Goal: Transaction & Acquisition: Purchase product/service

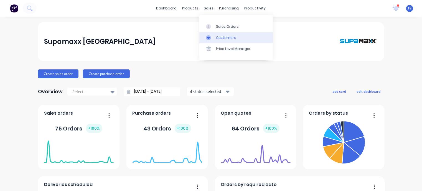
click at [219, 38] on div "Customers" at bounding box center [226, 37] width 20 height 5
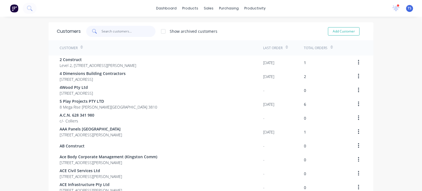
click at [102, 32] on input "text" at bounding box center [129, 31] width 54 height 11
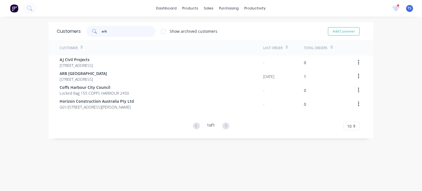
click at [114, 30] on input "arb" at bounding box center [129, 31] width 54 height 11
type input "arb"
click at [347, 30] on button "Add Customer" at bounding box center [344, 31] width 32 height 8
select select "AU"
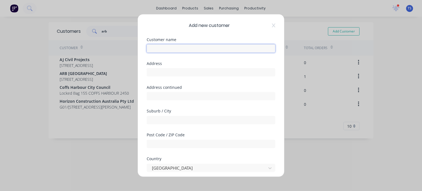
click at [211, 46] on input "text" at bounding box center [211, 48] width 129 height 8
type input "ARB Pakenham"
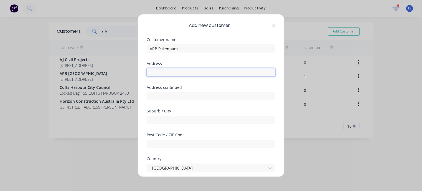
click at [174, 73] on input "text" at bounding box center [211, 72] width 129 height 8
type input "[STREET_ADDRESS]"
click at [171, 121] on input "text" at bounding box center [211, 120] width 129 height 8
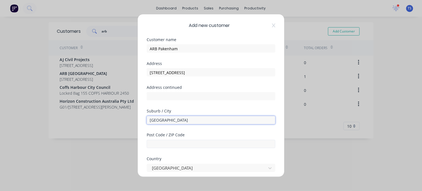
type input "[GEOGRAPHIC_DATA]"
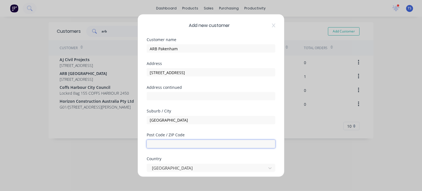
click at [161, 145] on input "text" at bounding box center [211, 144] width 129 height 8
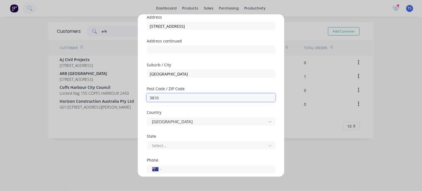
scroll to position [55, 0]
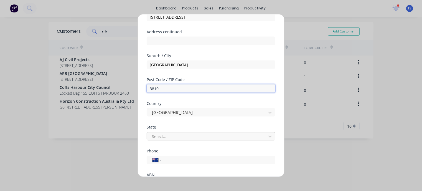
type input "3810"
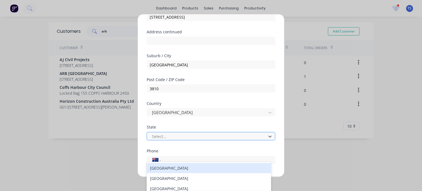
click at [161, 135] on div at bounding box center [207, 136] width 112 height 7
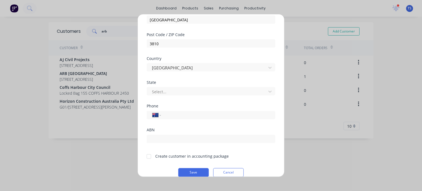
scroll to position [101, 0]
click at [186, 90] on div at bounding box center [207, 90] width 112 height 7
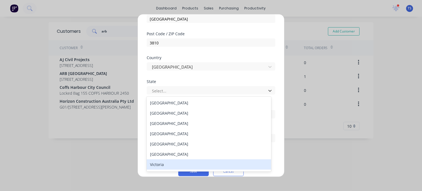
click at [162, 168] on div "Victoria" at bounding box center [209, 164] width 124 height 10
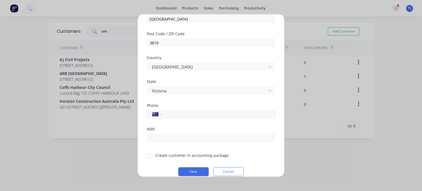
click at [166, 112] on input "tel" at bounding box center [217, 114] width 104 height 6
type input "[PHONE_NUMBER]"
click at [149, 155] on div at bounding box center [148, 155] width 11 height 11
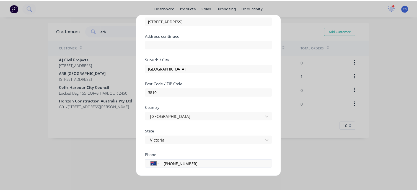
scroll to position [108, 0]
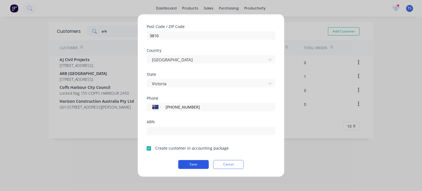
click at [184, 163] on button "Save" at bounding box center [193, 164] width 30 height 9
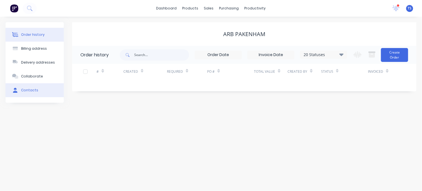
click at [27, 90] on div "Contacts" at bounding box center [29, 90] width 17 height 5
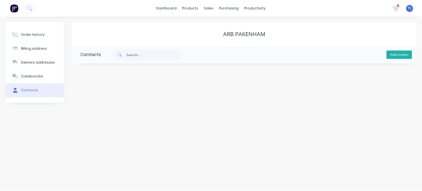
click at [398, 54] on button "Add contact" at bounding box center [398, 54] width 25 height 8
select select "AU"
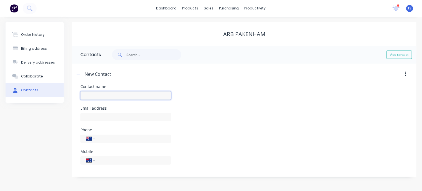
click at [106, 99] on div at bounding box center [125, 98] width 91 height 16
type input "[PERSON_NAME]"
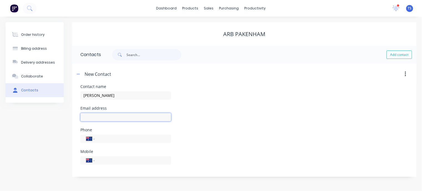
click at [102, 116] on input "text" at bounding box center [125, 117] width 91 height 8
type input "tw"
select select "AU"
drag, startPoint x: 102, startPoint y: 116, endPoint x: 104, endPoint y: 122, distance: 6.5
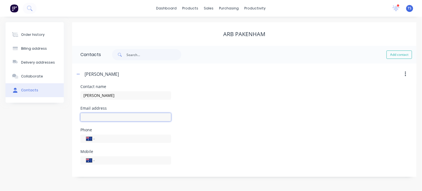
click at [104, 122] on div at bounding box center [125, 119] width 91 height 16
type input "[EMAIL_ADDRESS][DOMAIN_NAME]"
click at [106, 162] on input "tel" at bounding box center [132, 160] width 66 height 6
click at [203, 136] on div "Phone International [GEOGRAPHIC_DATA] [GEOGRAPHIC_DATA] [GEOGRAPHIC_DATA] [GEOG…" at bounding box center [243, 139] width 327 height 22
click at [81, 73] on button "button" at bounding box center [78, 73] width 7 height 7
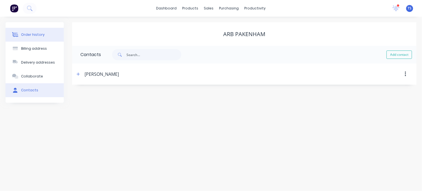
click at [39, 39] on button "Order history" at bounding box center [35, 35] width 58 height 14
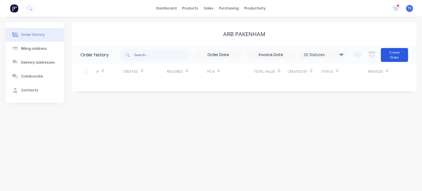
click at [401, 57] on button "Create Order" at bounding box center [394, 55] width 27 height 14
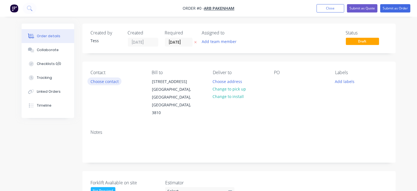
click at [106, 81] on button "Choose contact" at bounding box center [105, 80] width 34 height 7
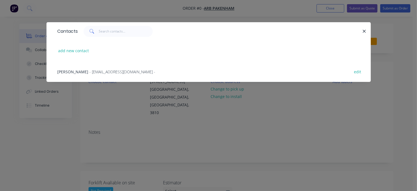
click at [95, 70] on div "[PERSON_NAME] - [EMAIL_ADDRESS][DOMAIN_NAME] -" at bounding box center [107, 72] width 98 height 6
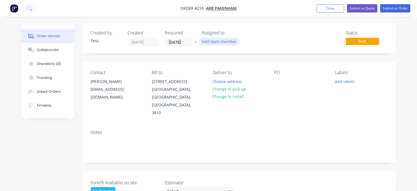
click at [220, 42] on button "Add team member" at bounding box center [219, 41] width 41 height 7
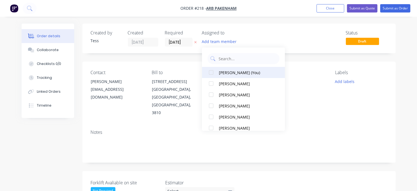
click at [224, 72] on div "[PERSON_NAME] (You)" at bounding box center [246, 73] width 55 height 6
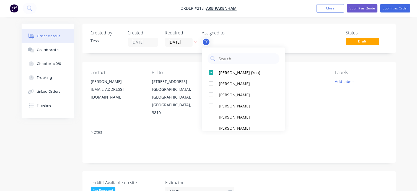
click at [254, 39] on div "TS" at bounding box center [229, 42] width 55 height 8
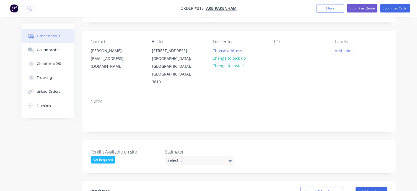
scroll to position [83, 0]
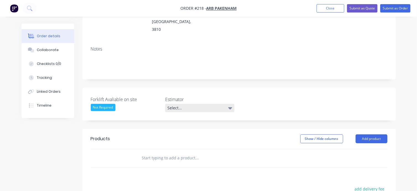
click at [186, 104] on div "Select..." at bounding box center [199, 108] width 69 height 8
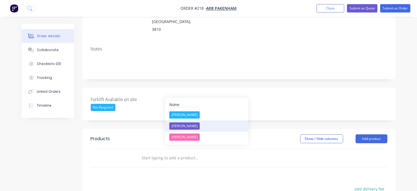
click at [181, 125] on div "[PERSON_NAME]" at bounding box center [185, 125] width 30 height 7
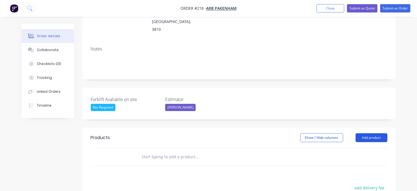
click at [367, 133] on button "Add product" at bounding box center [372, 137] width 32 height 9
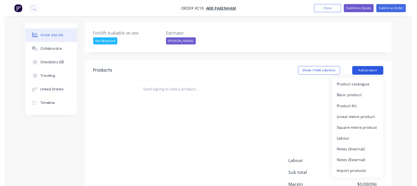
scroll to position [184, 0]
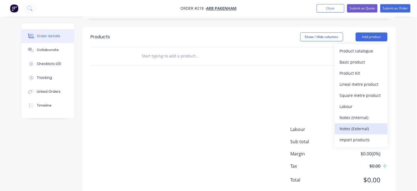
click at [354, 124] on div "Notes (External)" at bounding box center [361, 128] width 43 height 8
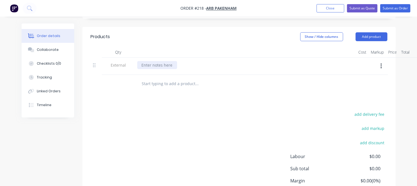
click at [154, 61] on div at bounding box center [157, 65] width 40 height 8
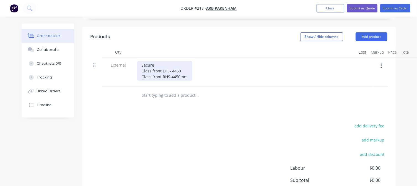
click at [183, 61] on div "Secure Glass front LHS- 4450 Glass front RHS-4450mm" at bounding box center [164, 71] width 55 height 20
click at [186, 61] on div "Secure Glass front LHS- 4450mm Glass front RHS-4450mm" at bounding box center [165, 71] width 56 height 20
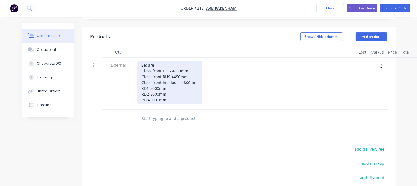
click at [149, 85] on div "Secure Glass front LHS- 4450mm Glass front RHS-4450mm Glass front inc door - 48…" at bounding box center [169, 82] width 65 height 43
click at [181, 84] on div "Secure Glass front LHS- 4450mm Glass front RHS-4450mm Glass front inc door - 48…" at bounding box center [169, 82] width 65 height 43
click at [157, 61] on div "Secure Glass front LHS- 4450mm Glass front RHS-4450mm Glass front inc door - 48…" at bounding box center [169, 82] width 65 height 43
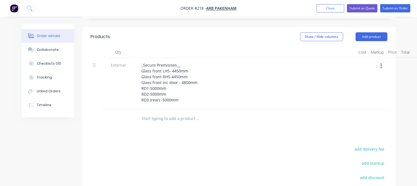
click at [254, 88] on div "_Secure Premisises__ Glass front LHS- 4450mm Glass front RHS-4450mm Glass front…" at bounding box center [245, 82] width 217 height 43
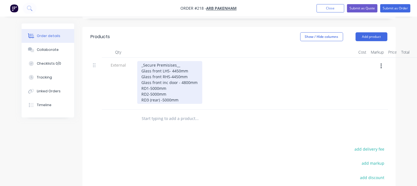
click at [166, 61] on div "_Secure Premisises__ Glass front LHS- 4450mm Glass front RHS-4450mm Glass front…" at bounding box center [169, 82] width 65 height 43
drag, startPoint x: 170, startPoint y: 50, endPoint x: 176, endPoint y: 49, distance: 6.2
click at [176, 61] on div "_Secure Premisises__ Glass front LHS- 4450mm Glass front RHS-4450mm Glass front…" at bounding box center [169, 82] width 65 height 43
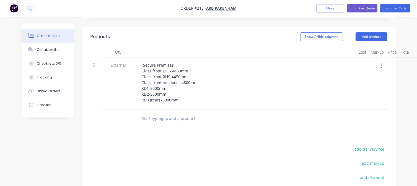
click at [216, 75] on div "_Secure Premises__ Glass front LHS- 4450mm Glass front RHS-4450mm Glass front i…" at bounding box center [245, 82] width 217 height 43
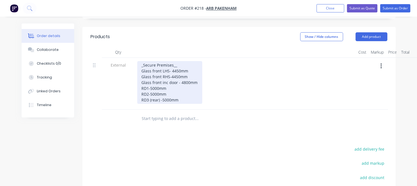
click at [152, 85] on div "_Secure Premises__ Glass front LHS- 4450mm Glass front RHS-4450mm Glass front i…" at bounding box center [169, 82] width 65 height 43
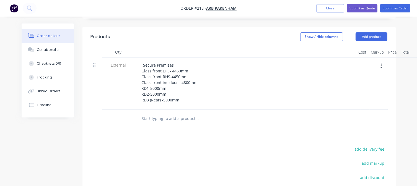
click at [188, 113] on input "text" at bounding box center [197, 118] width 111 height 11
click at [238, 83] on div "_Secure Premises__ Glass front LHS- 4450mm Glass front RHS-4450mm Glass front i…" at bounding box center [245, 82] width 217 height 43
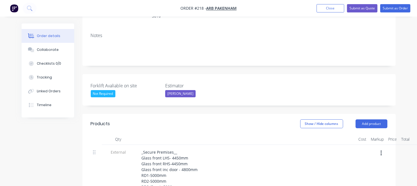
scroll to position [45, 0]
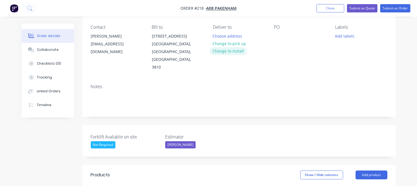
click at [226, 53] on button "Change to install" at bounding box center [228, 50] width 37 height 7
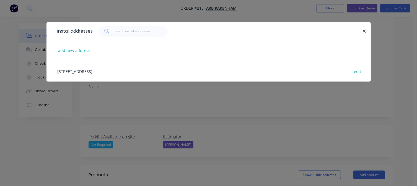
click at [111, 74] on div "[STREET_ADDRESS] edit" at bounding box center [209, 71] width 308 height 21
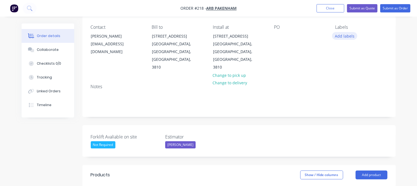
click at [340, 36] on button "Add labels" at bounding box center [344, 35] width 25 height 7
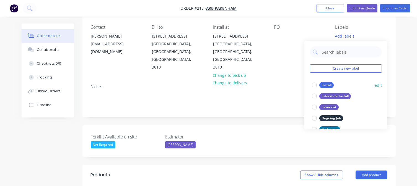
click at [323, 84] on div "Install" at bounding box center [327, 85] width 14 height 6
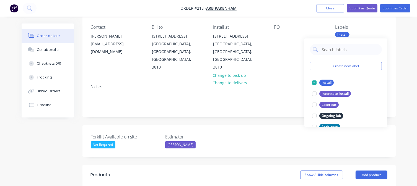
click at [305, 25] on div "PO" at bounding box center [300, 27] width 52 height 5
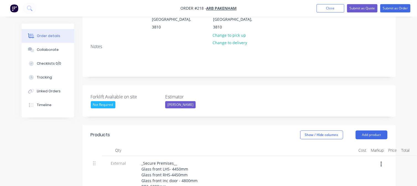
scroll to position [128, 0]
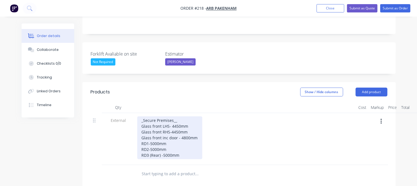
click at [172, 117] on div "_Secure Premises__ Glass front LHS- 4450mm Glass front RHS-4450mm Glass front i…" at bounding box center [169, 138] width 65 height 43
click at [143, 117] on div "_Secure Premises__ Glass front LHS- 4450mm Glass front RHS-4450mm Glass front i…" at bounding box center [169, 138] width 65 height 43
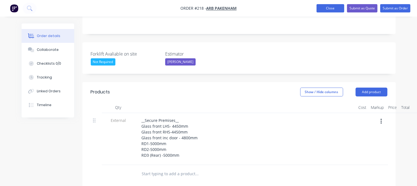
click at [330, 9] on button "Close" at bounding box center [331, 8] width 28 height 8
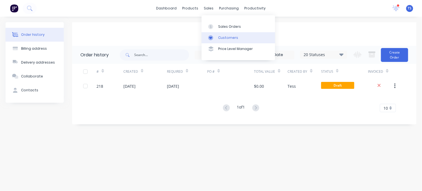
click at [226, 39] on div "Customers" at bounding box center [228, 37] width 20 height 5
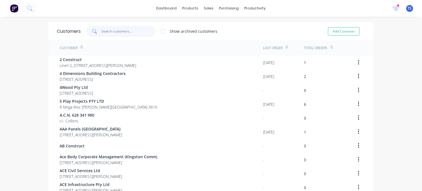
click at [111, 29] on input "text" at bounding box center [129, 31] width 54 height 11
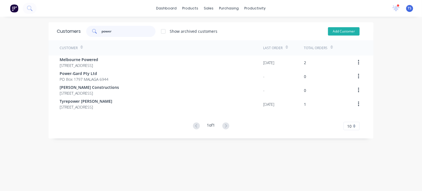
type input "power"
click at [350, 31] on button "Add Customer" at bounding box center [344, 31] width 32 height 8
select select "AU"
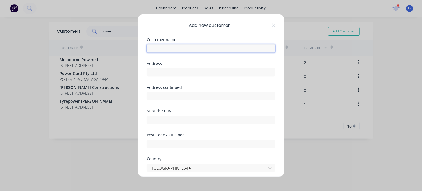
click at [152, 47] on input "text" at bounding box center [211, 48] width 129 height 8
type input "Powerblast Global Pty Ltd"
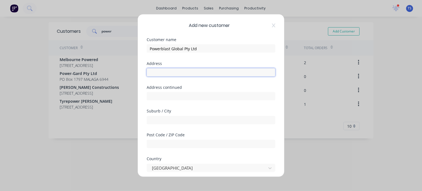
click at [167, 72] on input "text" at bounding box center [211, 72] width 129 height 8
type input "Unit 2/ 1 Precision Dr,"
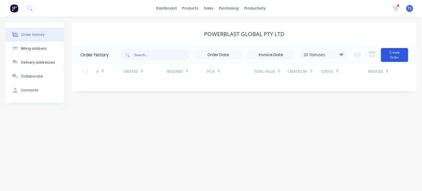
click at [392, 53] on button "Create Order" at bounding box center [394, 55] width 27 height 14
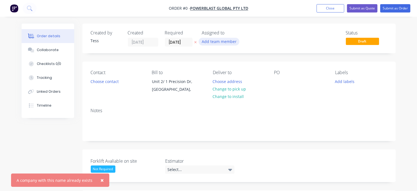
click at [220, 41] on button "Add team member" at bounding box center [219, 41] width 41 height 7
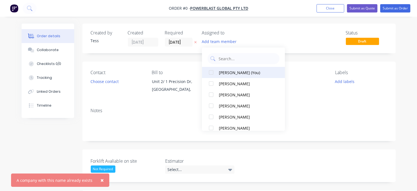
click at [227, 74] on div "[PERSON_NAME] (You)" at bounding box center [246, 73] width 55 height 6
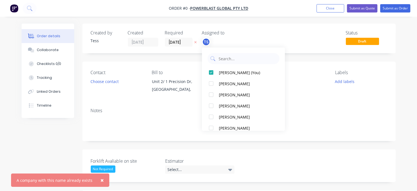
click at [252, 41] on div "TS" at bounding box center [229, 42] width 55 height 8
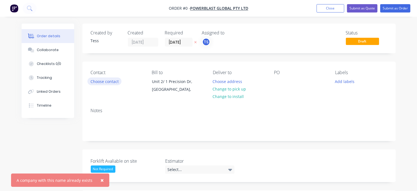
click at [112, 80] on button "Choose contact" at bounding box center [105, 80] width 34 height 7
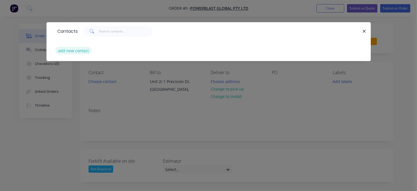
click at [78, 51] on button "add new contact" at bounding box center [73, 50] width 37 height 7
select select "AU"
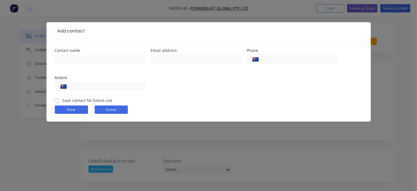
click at [122, 109] on button "Cancel" at bounding box center [111, 109] width 33 height 8
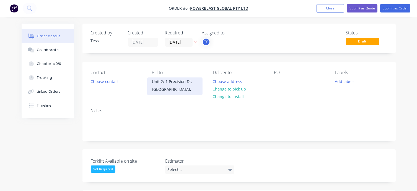
click at [171, 88] on div "[GEOGRAPHIC_DATA]," at bounding box center [175, 89] width 46 height 8
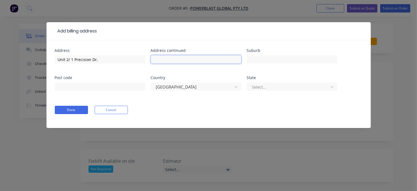
drag, startPoint x: 164, startPoint y: 62, endPoint x: 213, endPoint y: 54, distance: 49.1
click at [164, 62] on input "text" at bounding box center [196, 59] width 91 height 8
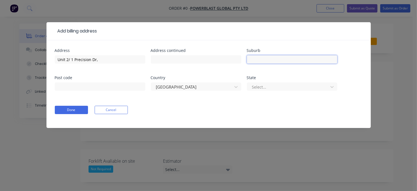
click at [255, 60] on input "text" at bounding box center [292, 59] width 91 height 8
type input "[GEOGRAPHIC_DATA]"
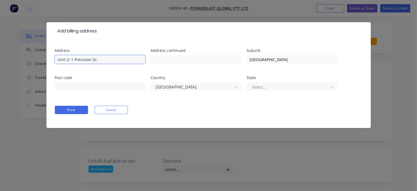
click at [101, 60] on input "Unit 2/ 1 Precision Dr," at bounding box center [100, 59] width 91 height 8
type input "Unit 2/ 1 Precision Dr"
click at [271, 87] on div at bounding box center [289, 86] width 74 height 7
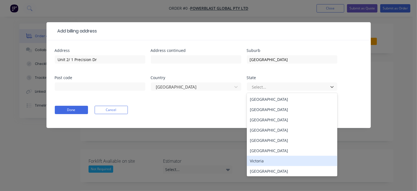
click at [259, 163] on div "Victoria" at bounding box center [292, 160] width 91 height 10
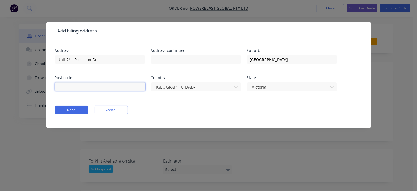
click at [106, 84] on input "text" at bounding box center [100, 86] width 91 height 8
type input "3810"
click at [75, 109] on button "Done" at bounding box center [71, 110] width 33 height 8
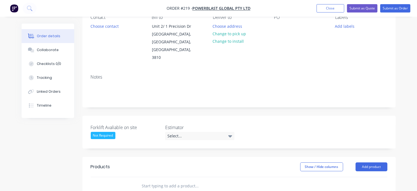
scroll to position [55, 0]
click at [191, 131] on div "Select..." at bounding box center [199, 135] width 69 height 8
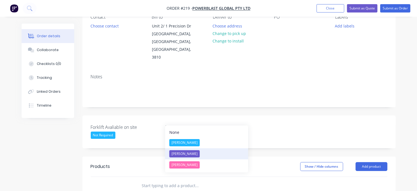
click at [180, 153] on div "[PERSON_NAME]" at bounding box center [185, 153] width 30 height 7
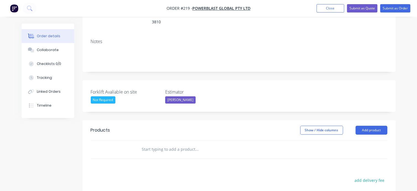
scroll to position [111, 0]
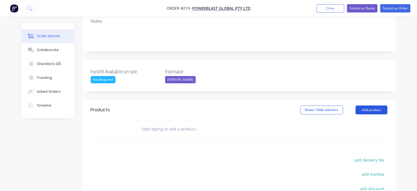
click at [372, 105] on button "Add product" at bounding box center [372, 109] width 32 height 9
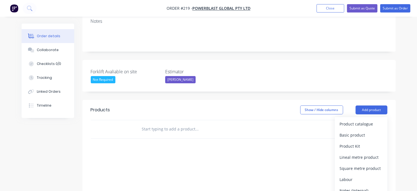
drag, startPoint x: 219, startPoint y: 103, endPoint x: 215, endPoint y: 103, distance: 4.4
click at [219, 103] on header "Products Show / Hide columns Add product Product catalogue Basic product Produc…" at bounding box center [240, 110] width 314 height 20
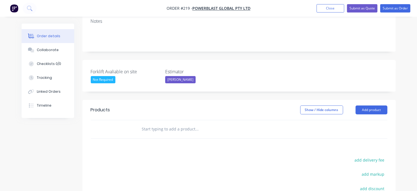
click at [160, 123] on input "text" at bounding box center [197, 128] width 111 height 11
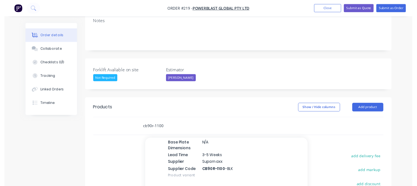
scroll to position [222, 0]
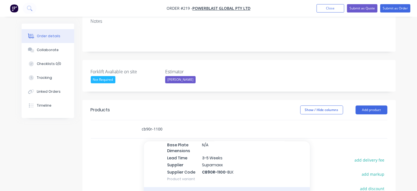
type input "cb90r-1100"
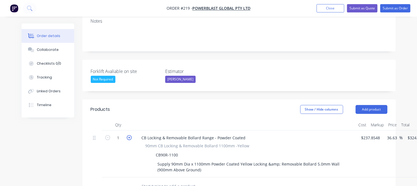
click at [130, 135] on icon "button" at bounding box center [129, 137] width 5 height 5
type input "2"
type input "$649.96"
click at [158, 181] on input "text" at bounding box center [197, 186] width 111 height 11
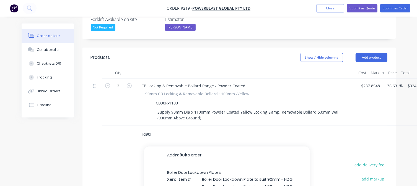
scroll to position [194, 0]
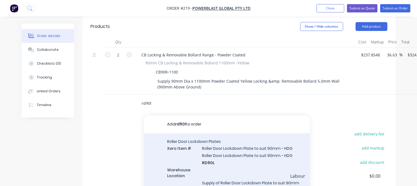
type input "rd90l"
click at [216, 144] on div "Roller Door Lockdown Plates Xero Item # Roller Door Lockdown Plate to suit 90mm…" at bounding box center [227, 187] width 166 height 106
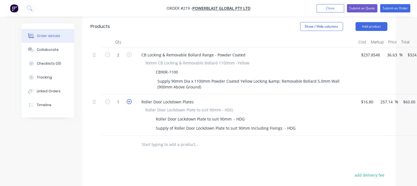
click at [130, 99] on icon "button" at bounding box center [129, 101] width 5 height 5
type input "2"
type input "$120.00"
click at [154, 139] on input "text" at bounding box center [197, 144] width 111 height 11
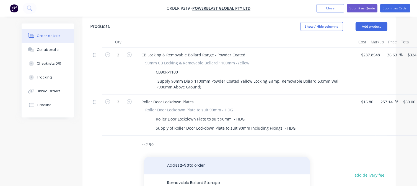
scroll to position [28, 0]
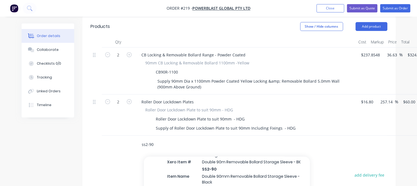
type input "ss2-90"
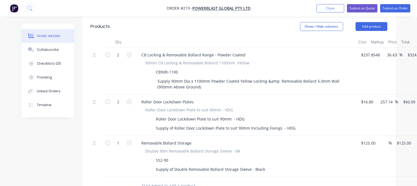
click at [159, 181] on input "text" at bounding box center [197, 186] width 111 height 11
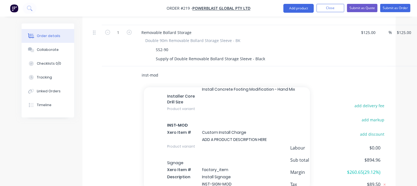
scroll to position [139, 0]
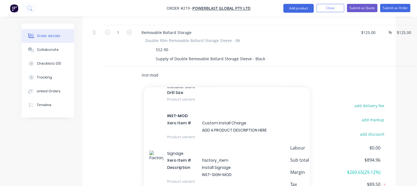
type input "inst-mod"
click at [208, 114] on div "INST-MOD Xero Item # Custom Install Charge ADD A PRODUCT DESCRIPTION HERE Produ…" at bounding box center [227, 126] width 166 height 37
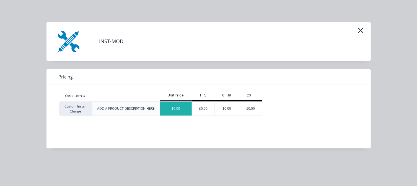
click at [172, 110] on div "$0.00" at bounding box center [176, 109] width 32 height 14
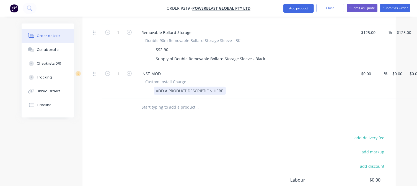
click at [213, 87] on div "ADD A PRODUCT DESCRIPTION HERE" at bounding box center [190, 91] width 72 height 8
drag, startPoint x: 224, startPoint y: 76, endPoint x: 145, endPoint y: 73, distance: 79.0
click at [145, 87] on div "ADD A PRODUCT DESCRIPTION HERE" at bounding box center [244, 91] width 203 height 8
paste div
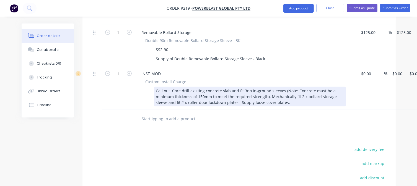
click at [243, 87] on div "Call out. Core drill existing concrete slab and fit 3no in-ground sleeves (Note…" at bounding box center [250, 97] width 192 height 20
click at [301, 87] on div "Call out. Core drill existing concrete slab and fit 2no in-ground sleeves (Note…" at bounding box center [250, 97] width 192 height 20
click at [303, 87] on div "Call out. Core drill existing concrete slab and fit 2no in-ground sleeves (Note…" at bounding box center [250, 97] width 192 height 20
click at [266, 87] on div "Call out. Core drill existing concrete slab and fit 2no in-ground sleeves (Note…" at bounding box center [250, 97] width 192 height 20
click at [308, 88] on div "Call out. Core drill existing concrete slab and fit 2no in-ground sleeves (Note…" at bounding box center [250, 97] width 192 height 20
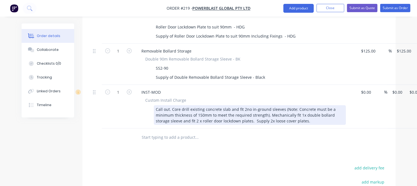
scroll to position [277, 0]
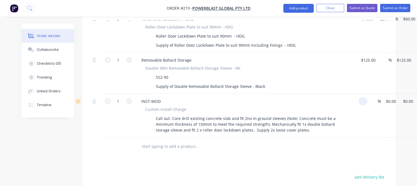
click at [365, 98] on input at bounding box center [364, 102] width 6 height 8
type input "$1.00"
type input "1"
type input "$1.00"
click at [394, 98] on input "1" at bounding box center [392, 102] width 13 height 8
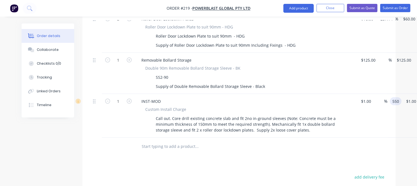
type input "550"
type input "54900"
type input "$550.00"
click at [328, 141] on div at bounding box center [234, 146] width 195 height 11
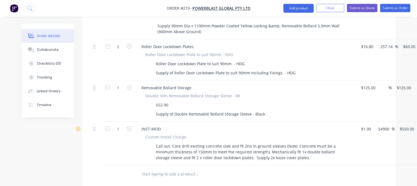
scroll to position [222, 0]
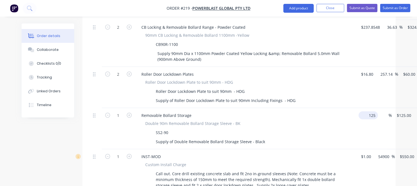
click at [370, 112] on input "125" at bounding box center [369, 116] width 17 height 8
type input "$1.00"
type input "1"
type input "$1.00"
click at [388, 108] on div "1 Removable Bollard Storage Double 90m Removable Bollard Storage Sleeve - BK SS…" at bounding box center [239, 128] width 297 height 41
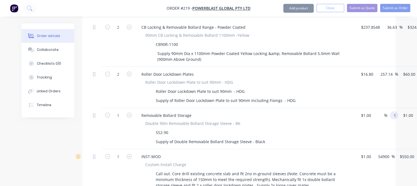
type input "2"
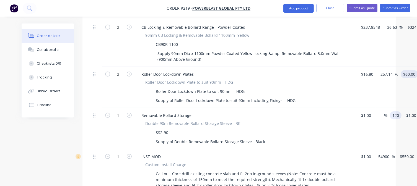
type input "120"
type input "60"
type input "11900"
type input "$120.00"
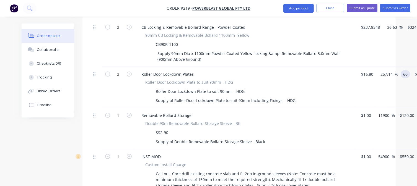
click at [388, 67] on div "2 Roller Door Lockdown Plates Roller Door Lockdown Plate to suit 90mm - HDG Rol…" at bounding box center [239, 87] width 297 height 41
type input "55"
type input "227.38"
type input "$55.00"
type input "$110.00"
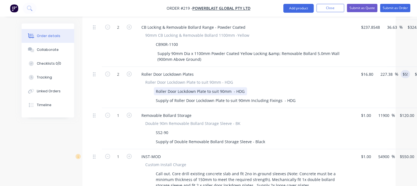
click at [340, 88] on div "Roller Door Lockdown Plate to suit 90mm - HDG" at bounding box center [244, 92] width 203 height 8
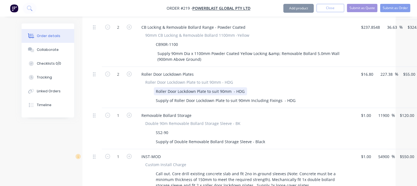
scroll to position [166, 0]
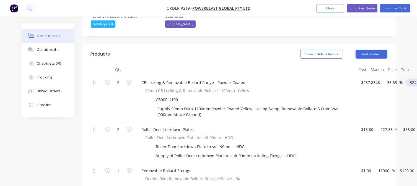
click at [414, 79] on input "324.981" at bounding box center [417, 83] width 19 height 8
type input "325"
type input "36.64"
type input "$325.00"
type input "$650.00"
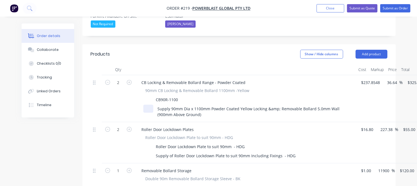
click at [138, 92] on div "90mm CB Locking & Removable Bollard 1100mm -Yellow CB90R-1100 Supply 90mm Dia x…" at bounding box center [245, 103] width 217 height 31
click at [370, 50] on button "Add product" at bounding box center [372, 54] width 32 height 9
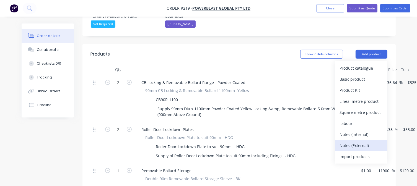
click at [353, 142] on div "Notes (External)" at bounding box center [361, 146] width 43 height 8
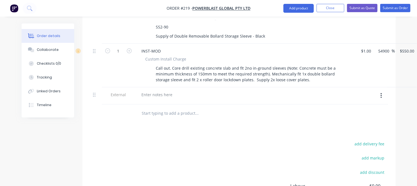
scroll to position [360, 0]
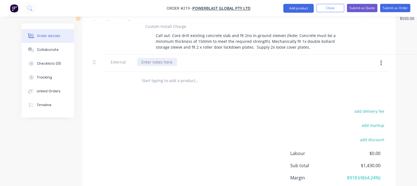
click at [157, 58] on div at bounding box center [157, 62] width 40 height 8
paste div
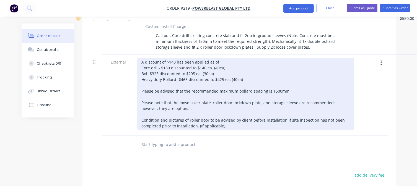
click at [175, 58] on div "A discount of $140 has been applied as of Core drill- $180 discounted to $140 e…" at bounding box center [245, 94] width 217 height 72
click at [217, 58] on div "A discount of $80 has been applied as of Core drill- $180 discounted to $140 ea…" at bounding box center [245, 94] width 217 height 72
drag, startPoint x: 225, startPoint y: 53, endPoint x: 216, endPoint y: 54, distance: 9.5
click at [216, 58] on div "A discount of $80 has been applied as of [DATE] as per Tess. Core drill- $180 d…" at bounding box center [245, 94] width 217 height 72
drag, startPoint x: 213, startPoint y: 59, endPoint x: 142, endPoint y: 58, distance: 71.5
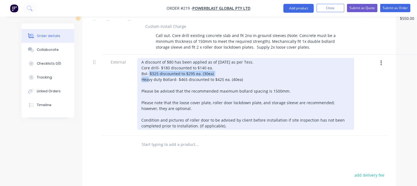
click at [142, 58] on div "A discount of $80 has been applied as of [DATE] as per Tess. Core drill- $180 d…" at bounding box center [245, 94] width 217 height 72
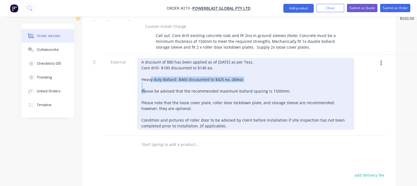
drag, startPoint x: 250, startPoint y: 65, endPoint x: 142, endPoint y: 64, distance: 107.8
click at [142, 64] on div "A discount of $80 has been applied as of [DATE] as per Tess. Core drill- $180 d…" at bounding box center [245, 94] width 217 height 72
click at [143, 66] on div "A discount of $80 has been applied as of [DATE] as per Tess. Core drill- $180 d…" at bounding box center [245, 94] width 217 height 72
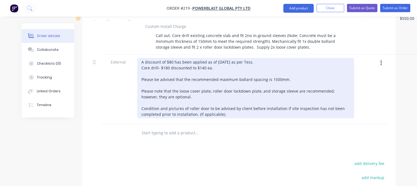
click at [143, 59] on div "A discount of $80 has been applied as of [DATE] as per Tess. Core drill- $180 d…" at bounding box center [245, 88] width 217 height 60
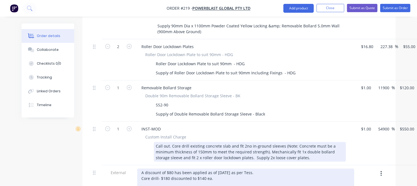
scroll to position [332, 0]
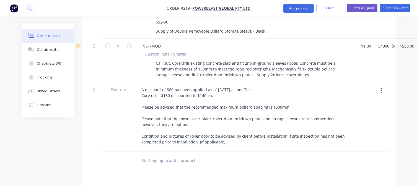
click at [167, 155] on input "text" at bounding box center [197, 160] width 111 height 11
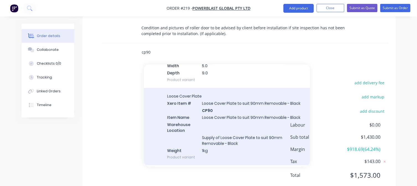
scroll to position [194, 0]
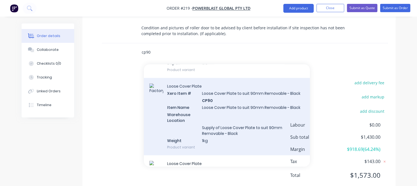
type input "cp90"
click at [212, 107] on div "Loose Cover Plate Xero Item # Loose Cover Plate to suit 90mm Removable - Black …" at bounding box center [227, 117] width 166 height 78
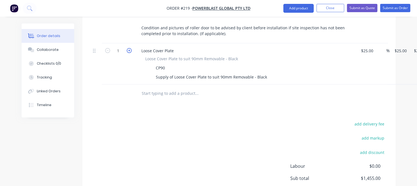
click at [130, 48] on icon "button" at bounding box center [129, 50] width 5 height 5
type input "2"
type input "$50.00"
click at [373, 43] on div "2 Loose Cover Plate Loose Cover Plate to suit 90mm Removable - Black CP90 Suppl…" at bounding box center [239, 63] width 297 height 41
type input "$1.00"
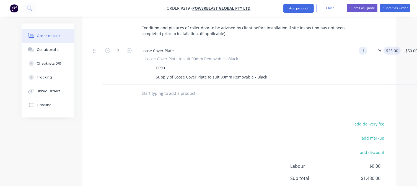
type input "1"
type input "$2.00"
click at [394, 47] on input "1" at bounding box center [393, 51] width 15 height 8
type input "20"
type input "1900"
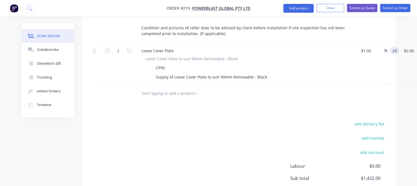
type input "$20.00"
type input "$40.00"
drag, startPoint x: 273, startPoint y: 80, endPoint x: 167, endPoint y: 66, distance: 106.9
click at [273, 88] on div at bounding box center [220, 93] width 166 height 11
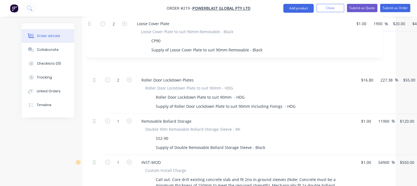
scroll to position [255, 0]
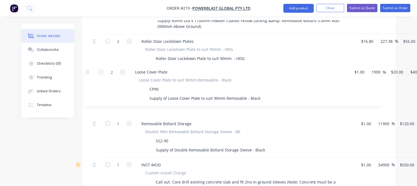
drag, startPoint x: 93, startPoint y: 35, endPoint x: 89, endPoint y: 71, distance: 35.4
click at [89, 71] on div "Qty Cost Markup Price Total 2 CB Locking & Removable Bollard Range - Powder Coa…" at bounding box center [240, 132] width 314 height 313
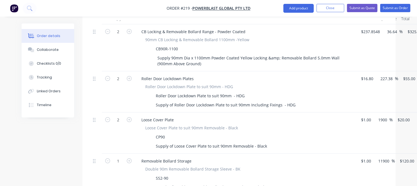
scroll to position [171, 0]
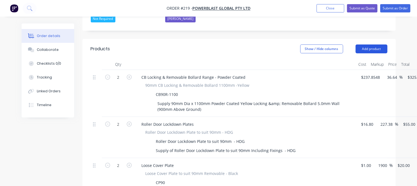
click at [374, 45] on button "Add product" at bounding box center [372, 49] width 32 height 9
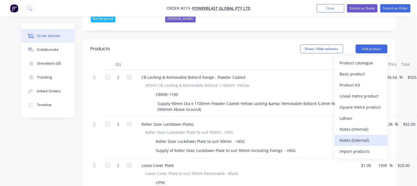
click at [360, 137] on div "Notes (External)" at bounding box center [361, 141] width 43 height 8
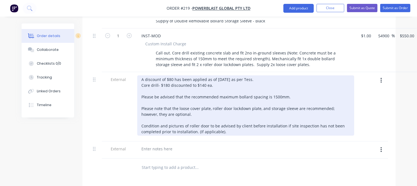
scroll to position [393, 0]
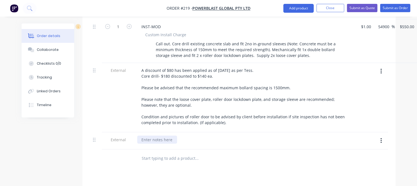
click at [161, 136] on div at bounding box center [157, 140] width 40 height 8
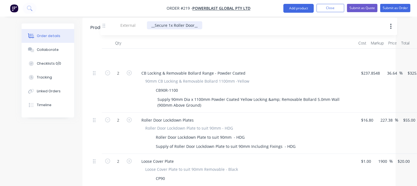
scroll to position [189, 0]
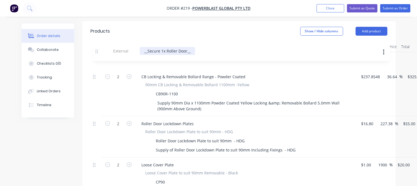
drag, startPoint x: 95, startPoint y: 125, endPoint x: 97, endPoint y: 44, distance: 80.6
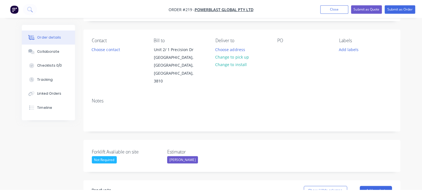
scroll to position [0, 0]
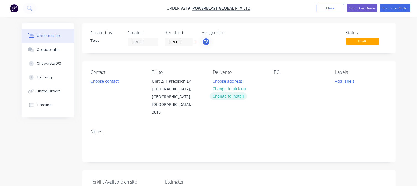
click at [226, 96] on button "Change to install" at bounding box center [228, 96] width 37 height 7
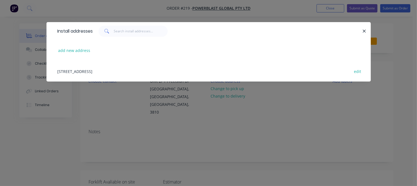
click at [83, 71] on div "Unit 2/ 1 Precision Dr, , [GEOGRAPHIC_DATA] edit" at bounding box center [209, 71] width 308 height 21
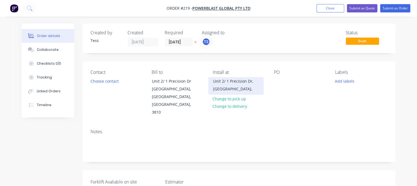
click at [226, 87] on div "[GEOGRAPHIC_DATA]," at bounding box center [236, 89] width 46 height 8
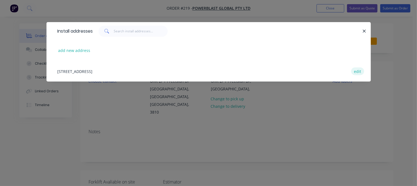
click at [359, 71] on button "edit" at bounding box center [358, 71] width 13 height 7
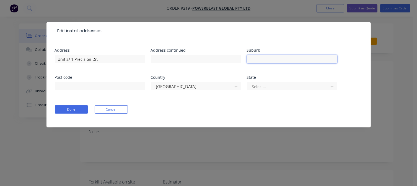
click at [267, 60] on input "text" at bounding box center [292, 59] width 91 height 8
type input "[GEOGRAPHIC_DATA]"
click at [103, 85] on input "text" at bounding box center [100, 86] width 91 height 8
type input "3810"
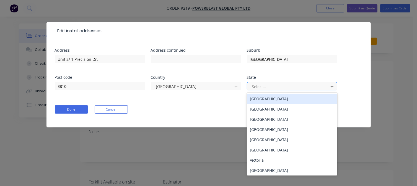
click at [271, 87] on div at bounding box center [289, 86] width 74 height 7
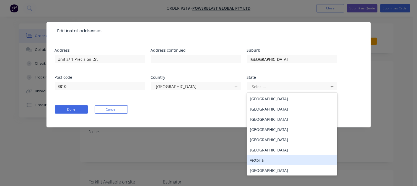
click at [269, 160] on div "Victoria" at bounding box center [292, 160] width 91 height 10
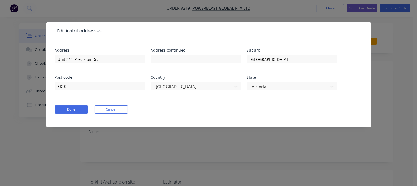
click at [208, 106] on div "Done Cancel" at bounding box center [209, 110] width 308 height 8
click at [97, 58] on input "Unit 2/ 1 Precision Dr," at bounding box center [100, 59] width 91 height 8
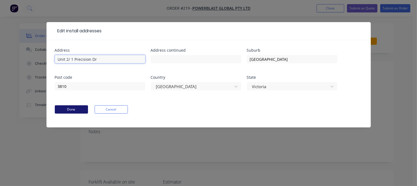
type input "Unit 2/ 1 Precision Dr"
click at [71, 109] on button "Done" at bounding box center [71, 110] width 33 height 8
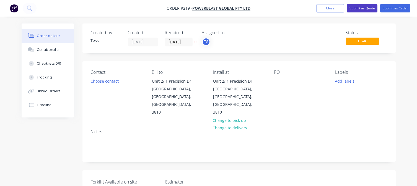
click at [359, 7] on button "Submit as Quote" at bounding box center [362, 8] width 30 height 8
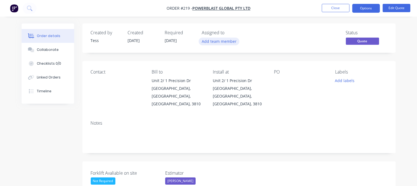
click at [212, 42] on button "Add team member" at bounding box center [219, 41] width 41 height 7
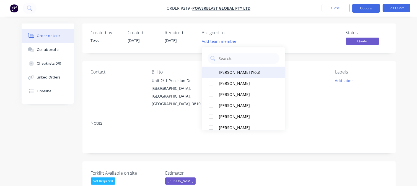
click at [223, 71] on div "[PERSON_NAME] (You)" at bounding box center [246, 73] width 55 height 6
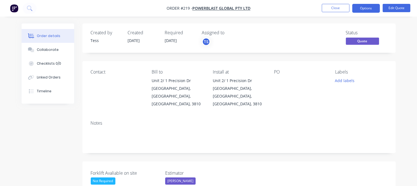
click at [251, 27] on div "Created by Tess Created [DATE] Required [DATE] Assigned to TS Status Quote" at bounding box center [240, 38] width 314 height 29
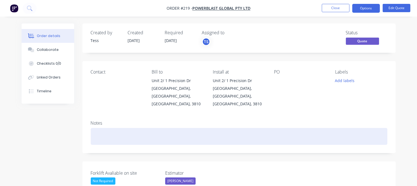
click at [98, 128] on div at bounding box center [239, 136] width 297 height 17
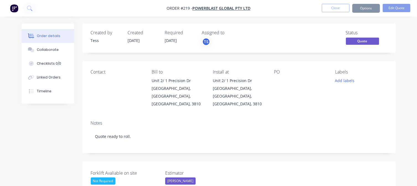
click at [112, 86] on div "Contact" at bounding box center [117, 89] width 52 height 39
click at [88, 89] on div "Contact Bill to [STREET_ADDRESS][PERSON_NAME] Install at [STREET_ADDRESS][PERSO…" at bounding box center [240, 88] width 314 height 55
click at [98, 94] on div "Contact" at bounding box center [117, 89] width 52 height 39
click at [367, 10] on button "Options" at bounding box center [367, 8] width 28 height 9
click at [399, 9] on button "Edit Quote" at bounding box center [397, 8] width 28 height 8
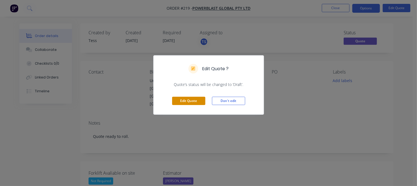
click at [194, 99] on button "Edit Quote" at bounding box center [188, 101] width 33 height 8
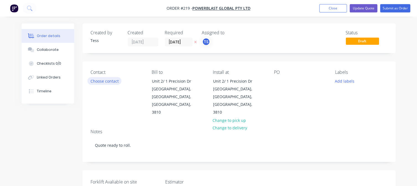
click at [109, 81] on button "Choose contact" at bounding box center [105, 80] width 34 height 7
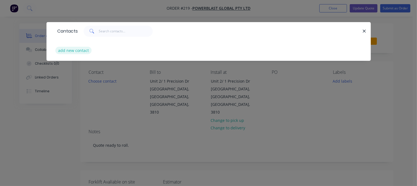
click at [68, 50] on button "add new contact" at bounding box center [73, 50] width 37 height 7
select select "AU"
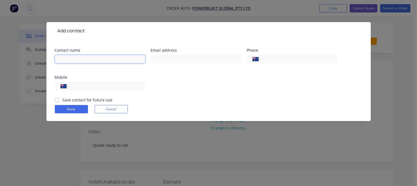
click at [84, 58] on input "text" at bounding box center [100, 59] width 91 height 8
type input "[PERSON_NAME]"
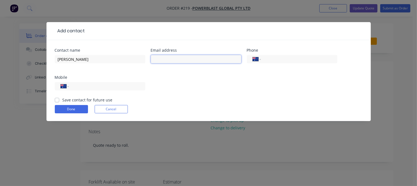
click at [167, 58] on input "text" at bounding box center [196, 59] width 91 height 8
type input "[DOMAIN_NAME][EMAIL_ADDRESS][DOMAIN_NAME]"
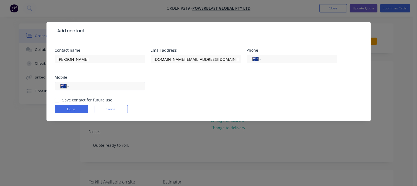
click at [76, 86] on input "tel" at bounding box center [106, 86] width 66 height 6
type input "0407 263 359"
click at [63, 101] on label "Save contact for future use" at bounding box center [88, 100] width 50 height 6
click at [58, 101] on input "Save contact for future use" at bounding box center [57, 99] width 4 height 5
checkbox input "true"
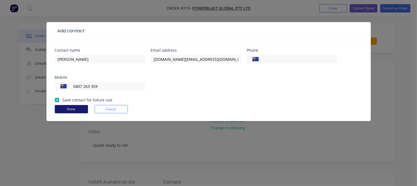
click at [78, 108] on button "Done" at bounding box center [71, 109] width 33 height 8
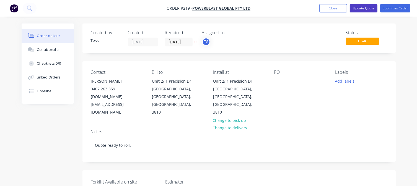
click at [358, 7] on button "Update Quote" at bounding box center [364, 8] width 28 height 8
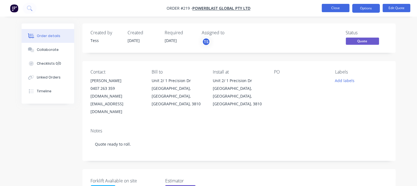
click at [337, 7] on button "Close" at bounding box center [336, 8] width 28 height 8
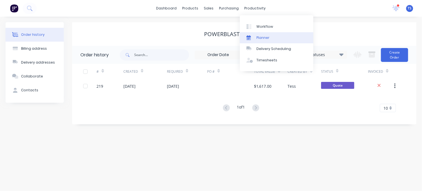
click at [261, 37] on div "Planner" at bounding box center [262, 37] width 13 height 5
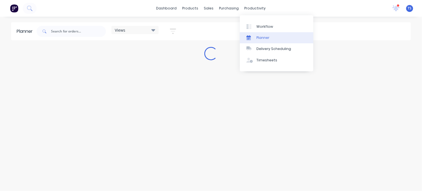
click at [264, 36] on div "Planner" at bounding box center [262, 37] width 13 height 5
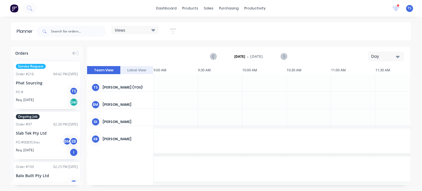
click at [319, 55] on div "[DATE] - [DATE] Day" at bounding box center [249, 56] width 322 height 18
